Goal: Find specific page/section

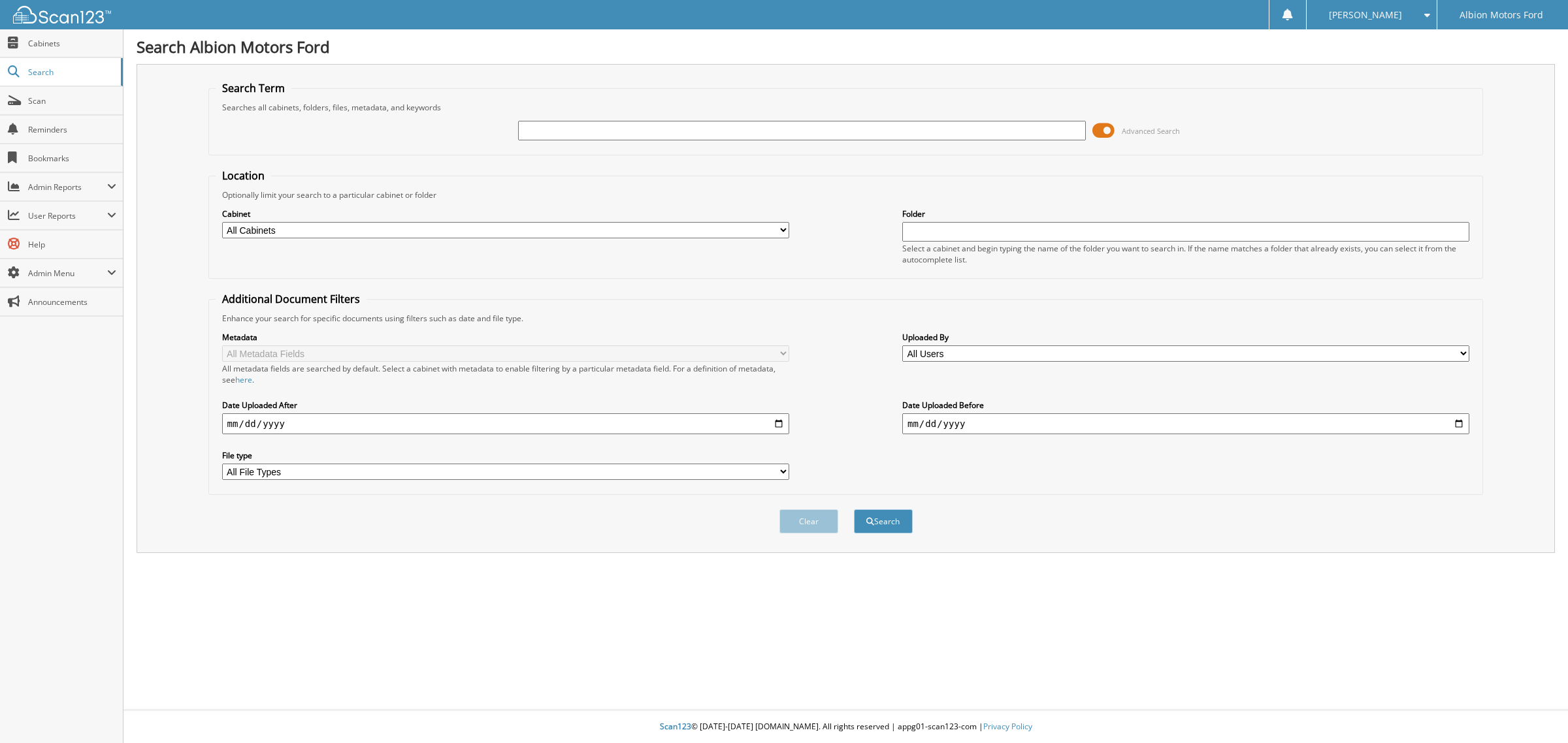
click at [557, 126] on input "text" at bounding box center [801, 130] width 567 height 19
type input "50876"
click at [854, 509] on button "Search" at bounding box center [883, 521] width 59 height 24
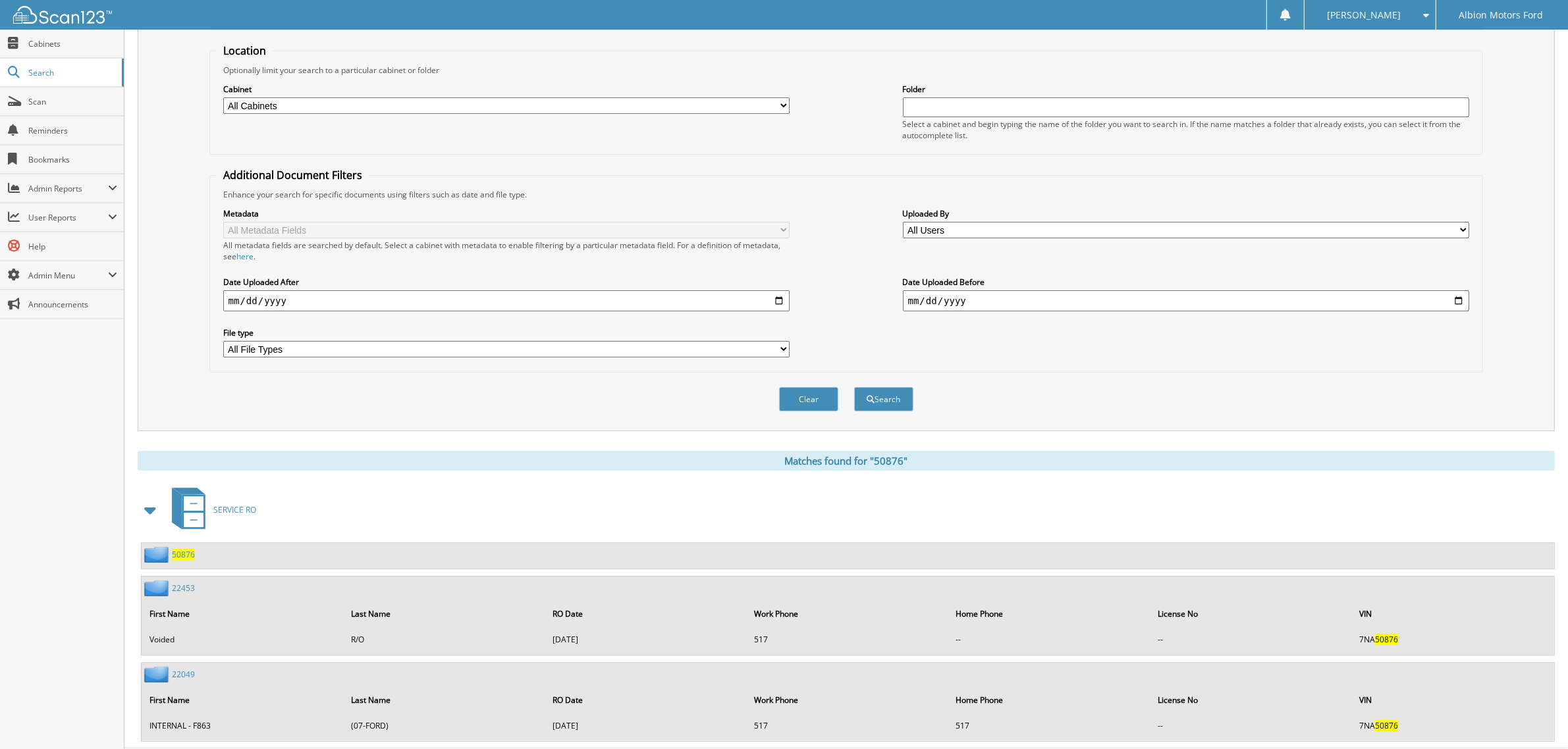
scroll to position [143, 0]
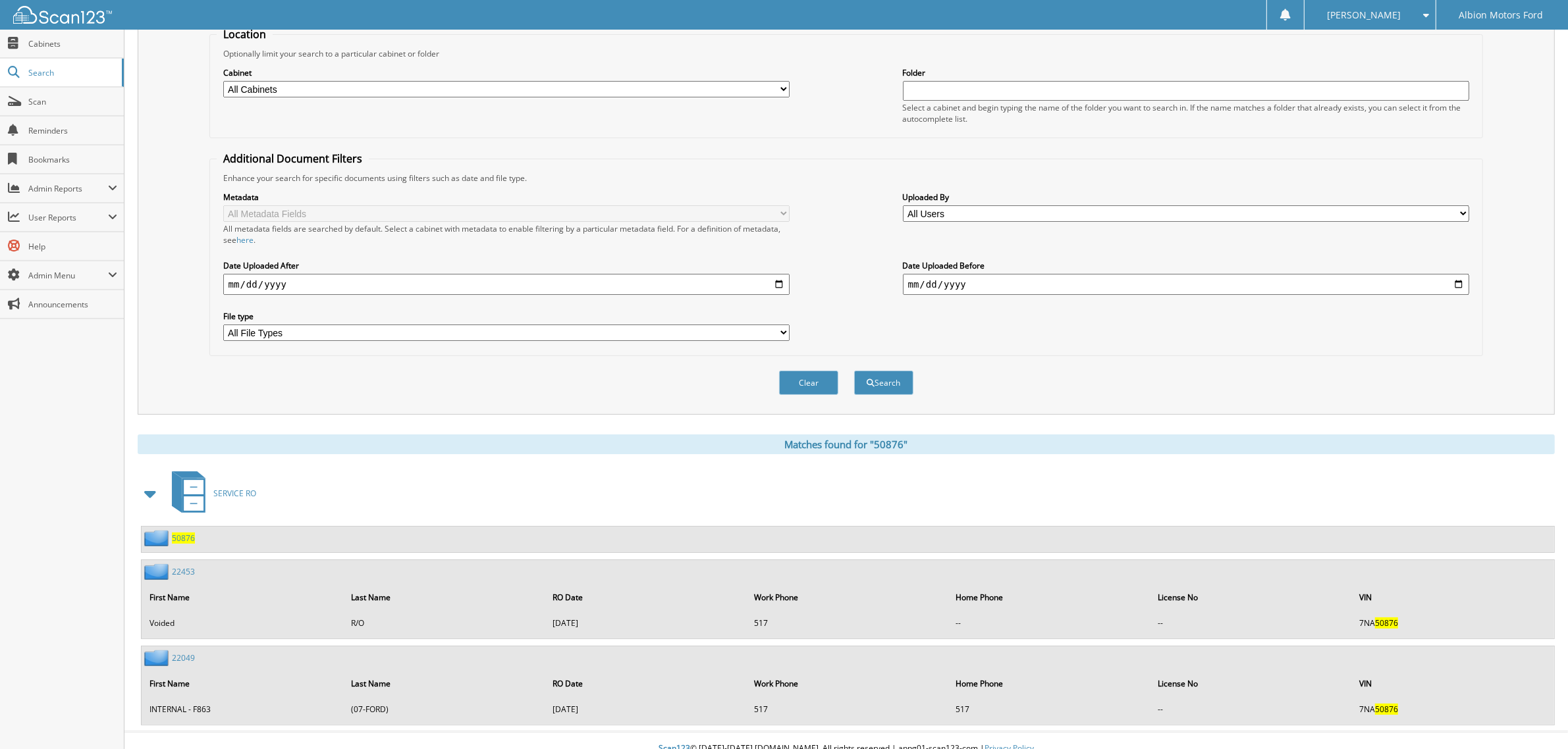
click at [182, 533] on span "50876" at bounding box center [182, 538] width 23 height 11
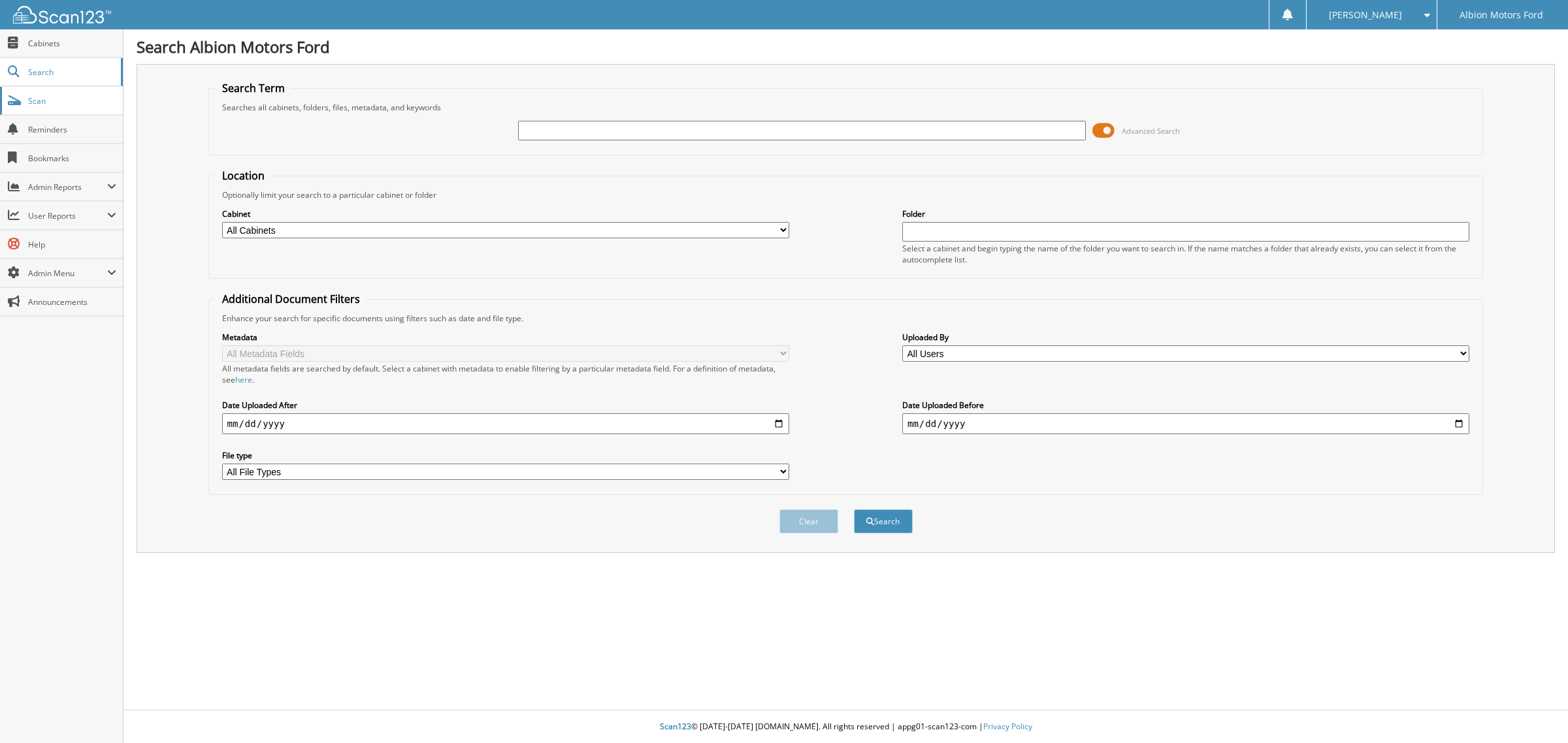
click at [28, 103] on span "Scan" at bounding box center [72, 101] width 88 height 11
